Goal: Task Accomplishment & Management: Use online tool/utility

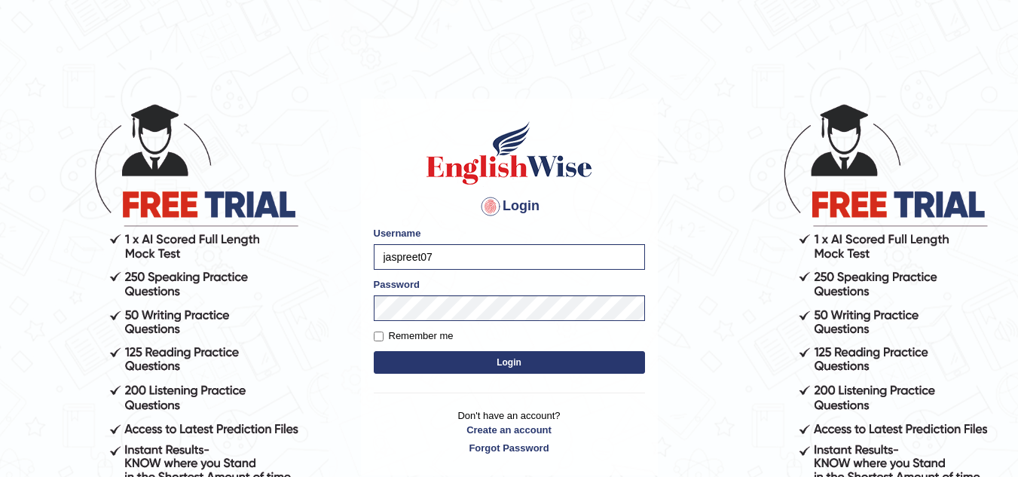
click at [417, 364] on button "Login" at bounding box center [509, 362] width 271 height 23
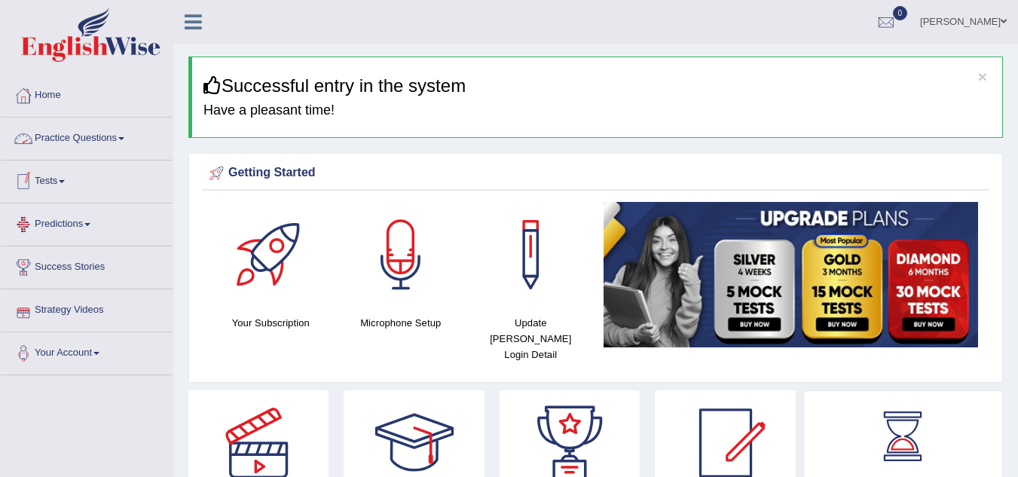
click at [99, 132] on link "Practice Questions" at bounding box center [87, 137] width 172 height 38
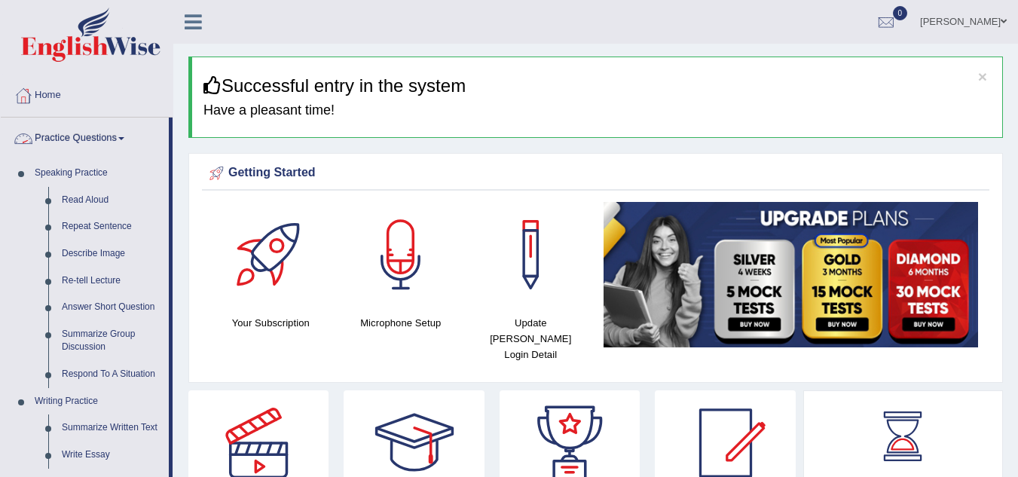
click at [106, 146] on link "Practice Questions" at bounding box center [85, 137] width 168 height 38
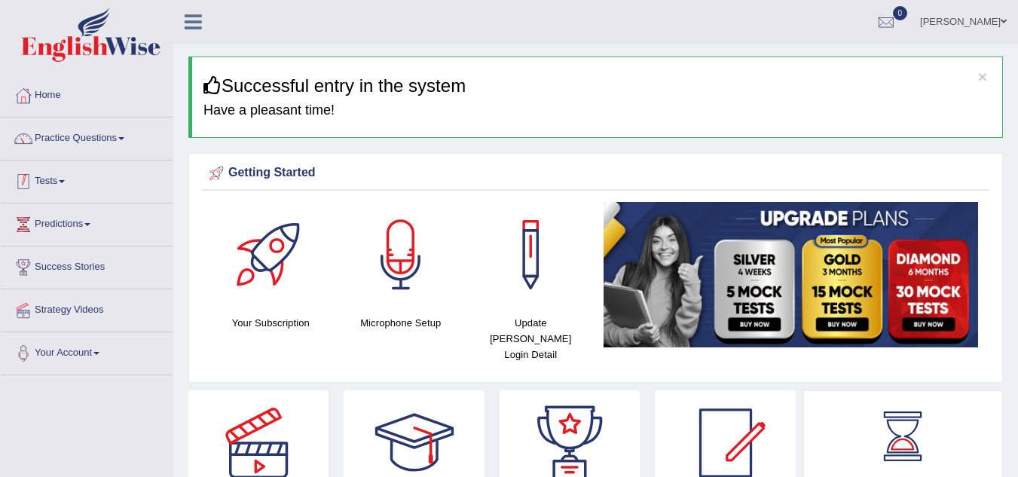
click at [32, 188] on div at bounding box center [23, 181] width 23 height 23
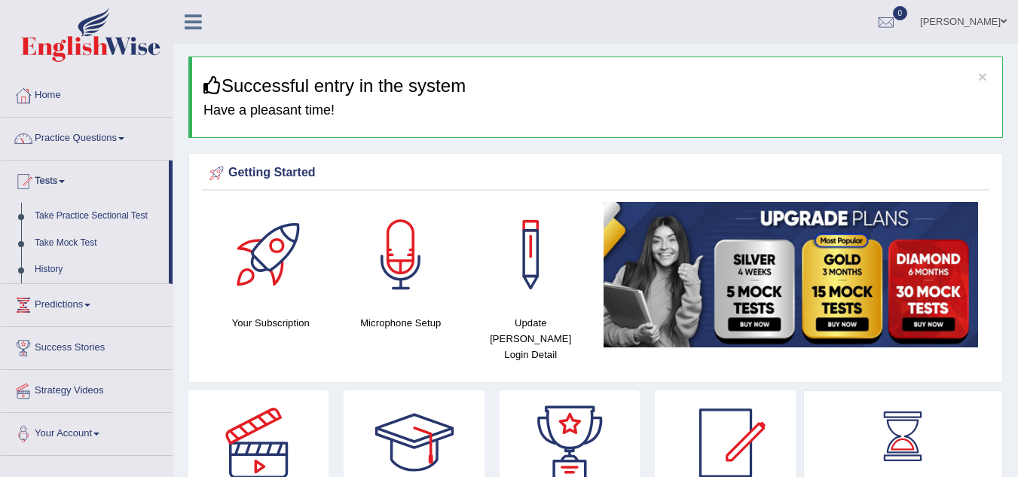
click at [69, 246] on link "Take Mock Test" at bounding box center [98, 243] width 141 height 27
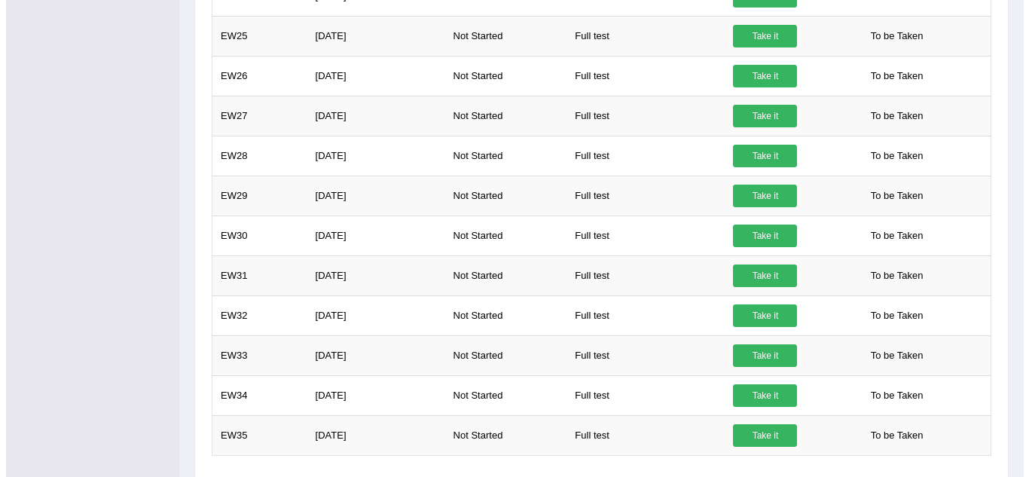
scroll to position [1246, 0]
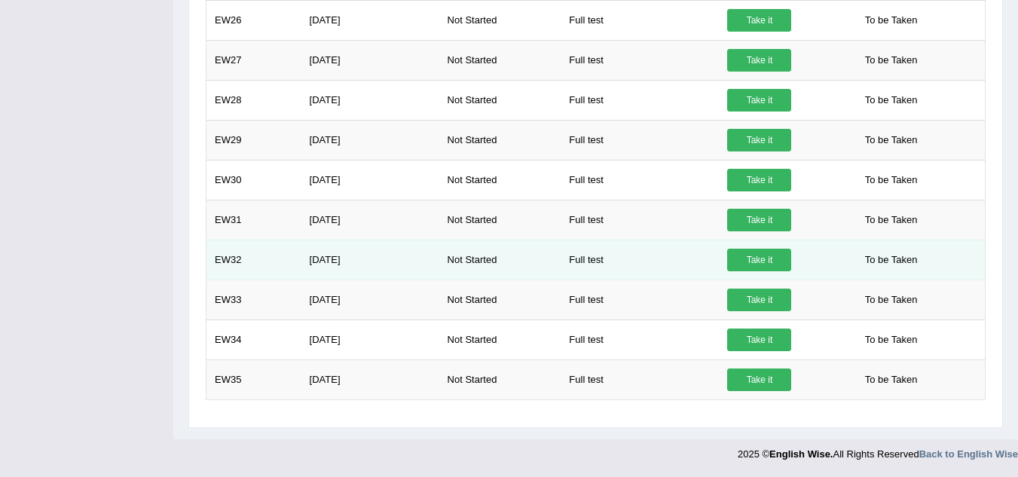
click at [779, 258] on link "Take it" at bounding box center [759, 260] width 64 height 23
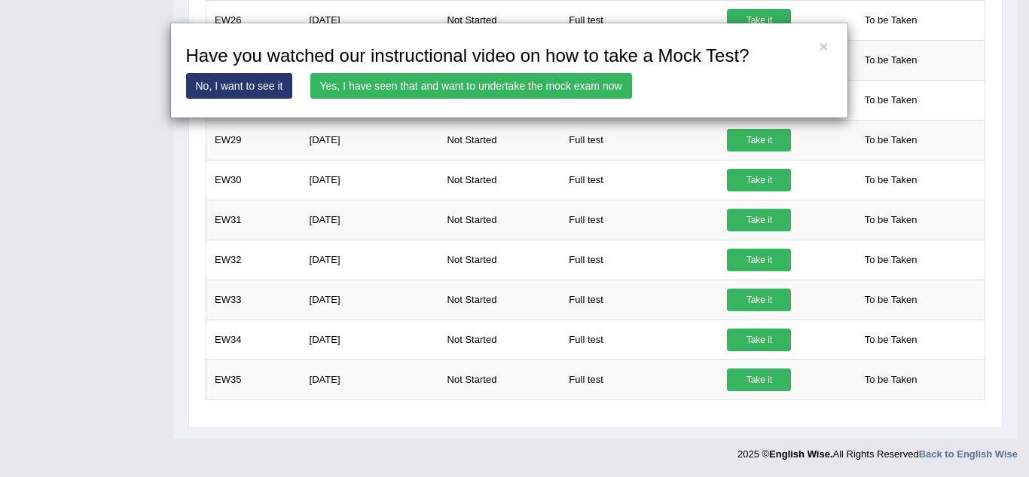
click at [441, 88] on link "Yes, I have seen that and want to undertake the mock exam now" at bounding box center [471, 86] width 322 height 26
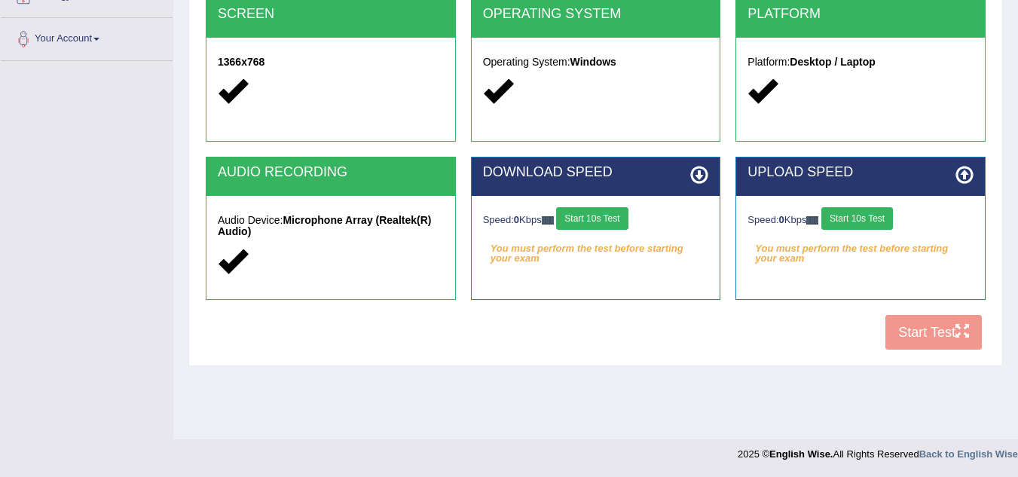
click at [606, 215] on button "Start 10s Test" at bounding box center [592, 218] width 72 height 23
click at [613, 220] on button "Start 10s Test" at bounding box center [609, 218] width 72 height 23
click at [866, 222] on button "Start 10s Test" at bounding box center [857, 218] width 72 height 23
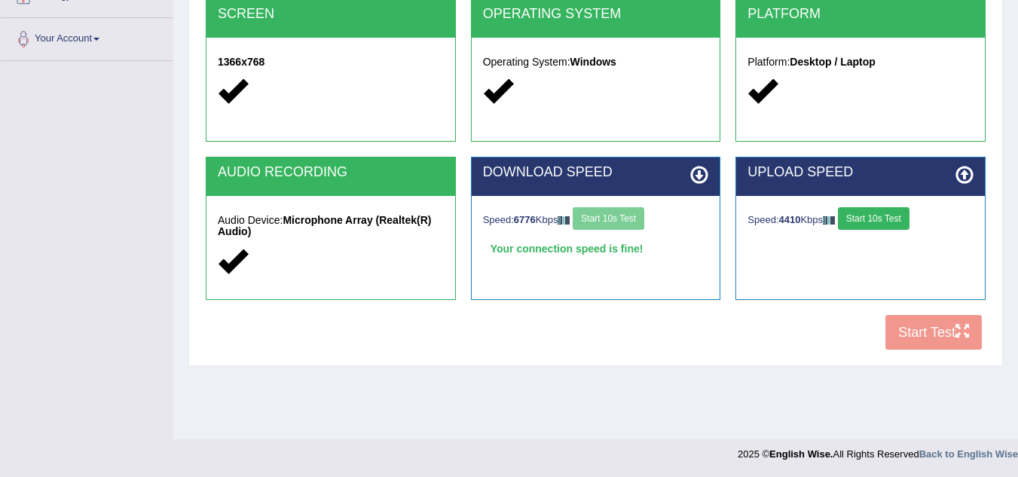
click at [882, 222] on button "Start 10s Test" at bounding box center [874, 218] width 72 height 23
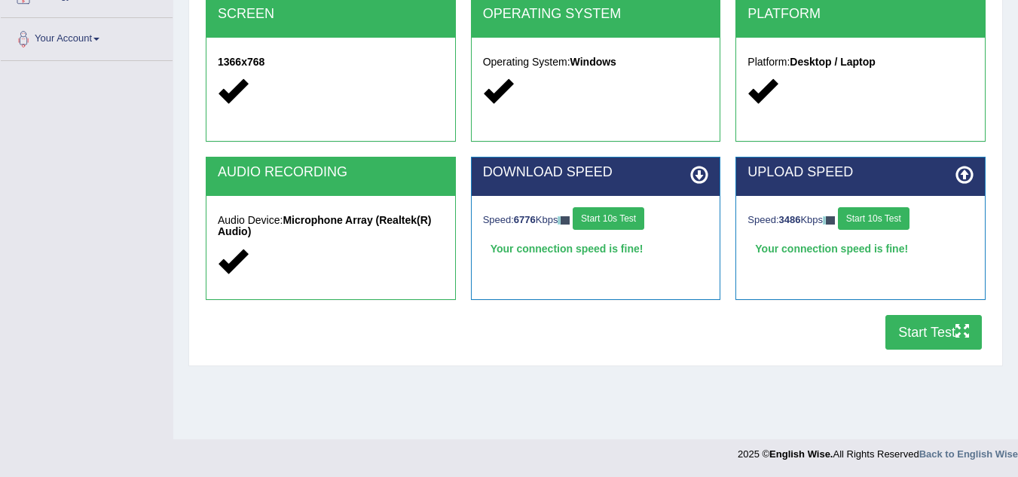
click at [898, 301] on div "UPLOAD SPEED Speed: 3486 Kbps Start 10s Test Your connection speed is fine!" at bounding box center [860, 236] width 265 height 158
click at [920, 336] on button "Start Test" at bounding box center [933, 332] width 96 height 35
